Goal: Task Accomplishment & Management: Manage account settings

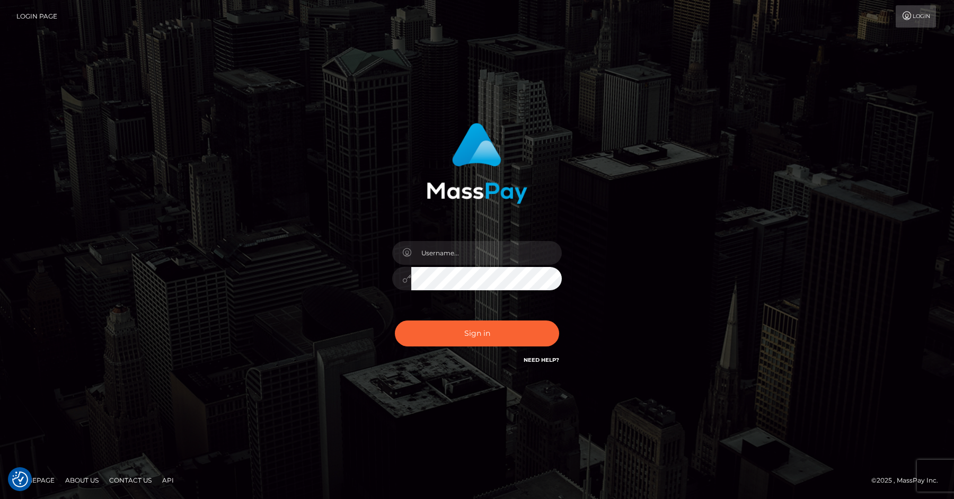
click at [459, 265] on div at bounding box center [476, 273] width 185 height 81
click at [466, 253] on input "text" at bounding box center [486, 253] width 150 height 24
type input "efrain.ievpro"
click at [494, 344] on button "Sign in" at bounding box center [477, 334] width 164 height 26
click at [474, 242] on input "text" at bounding box center [486, 253] width 150 height 24
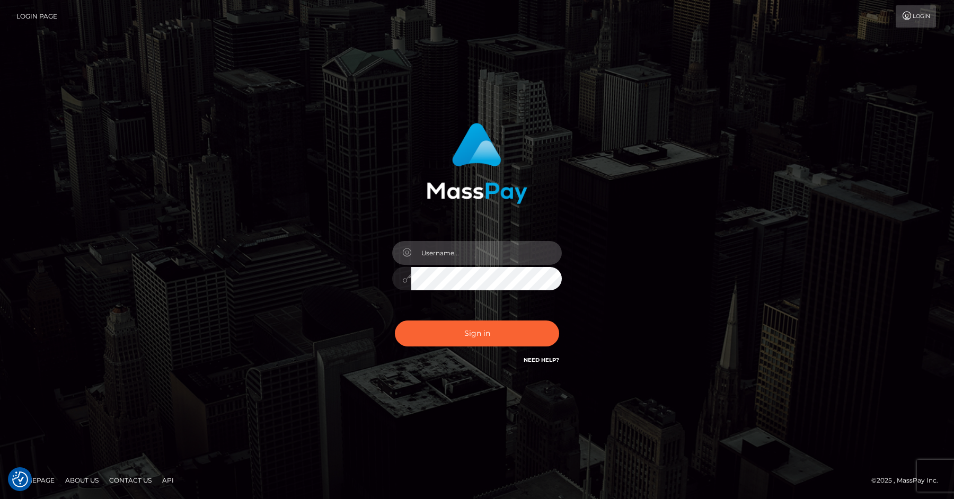
type input "[PERSON_NAME].ievpro"
click at [472, 346] on div "Sign in Need Help?" at bounding box center [476, 337] width 185 height 47
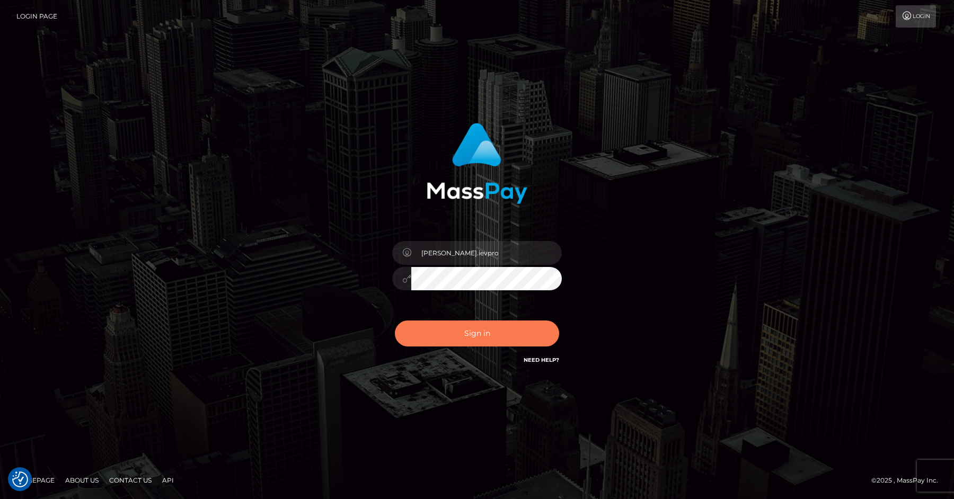
click at [476, 340] on button "Sign in" at bounding box center [477, 334] width 164 height 26
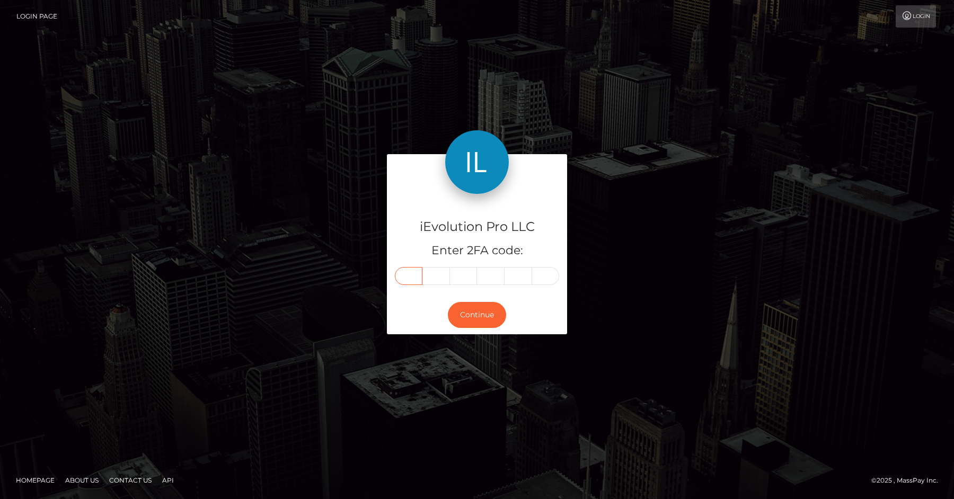
click at [411, 280] on input "text" at bounding box center [409, 276] width 28 height 18
type input "5"
type input "7"
type input "4"
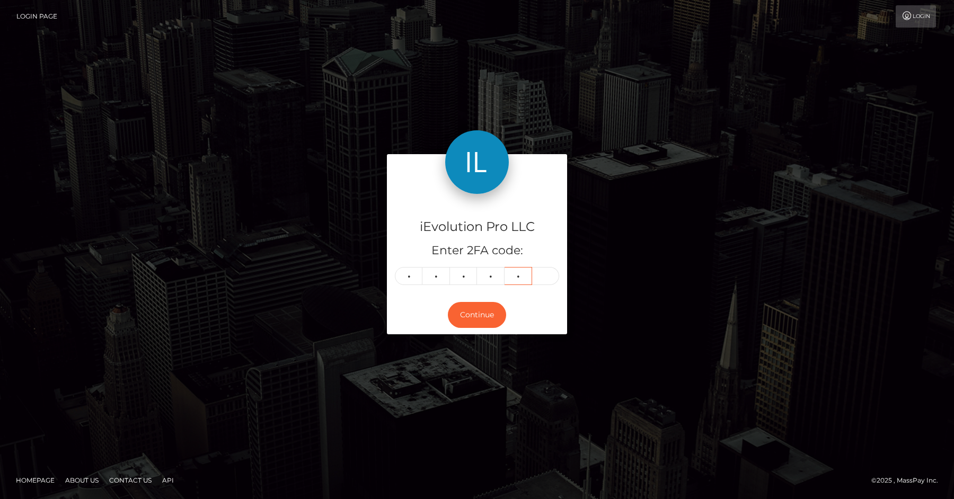
type input "9"
type input "7"
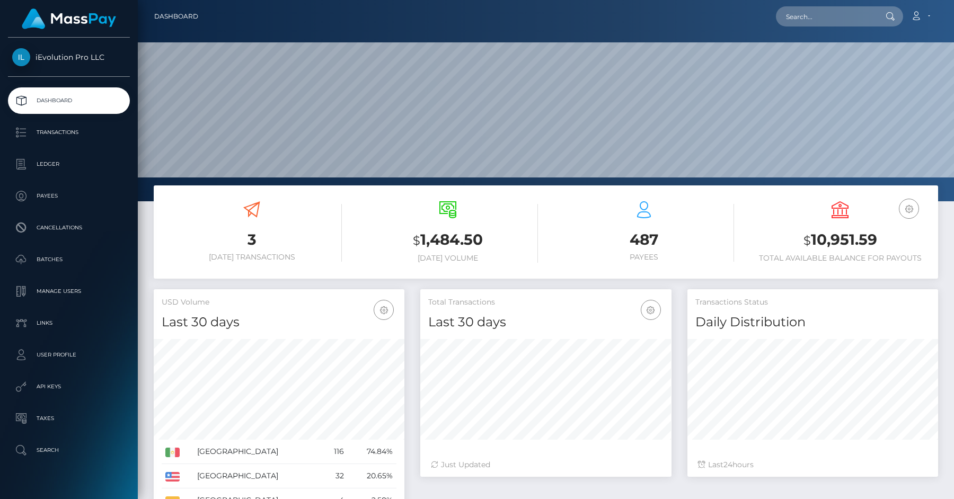
scroll to position [188, 251]
click at [60, 137] on p "Transactions" at bounding box center [68, 133] width 113 height 16
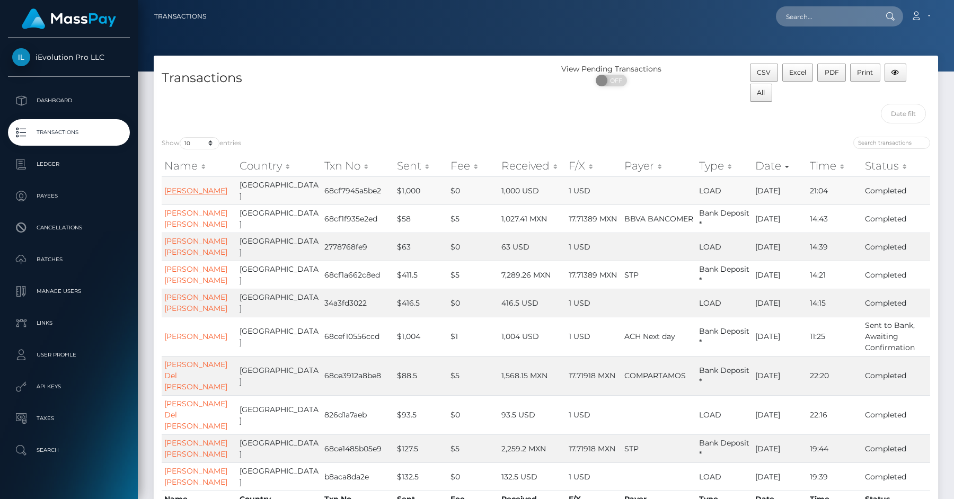
click at [176, 187] on link "[PERSON_NAME]" at bounding box center [195, 191] width 63 height 10
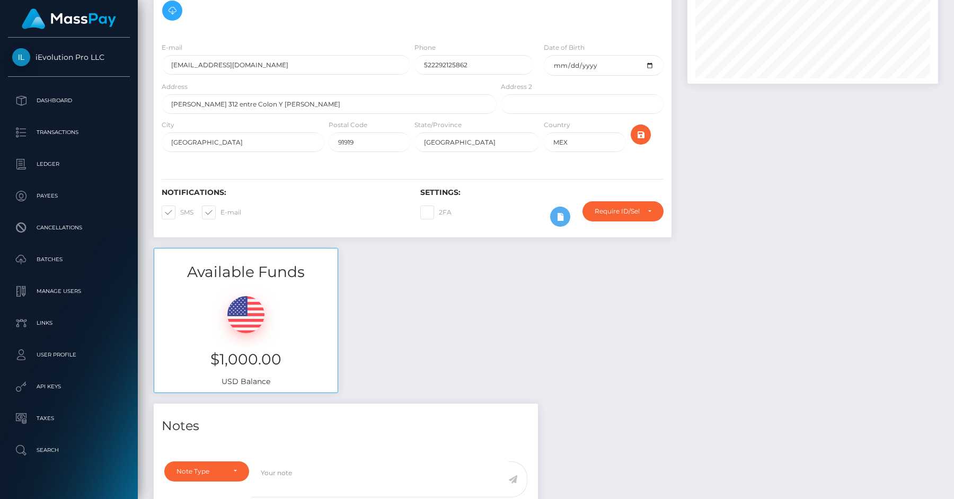
scroll to position [102, 0]
